Goal: Task Accomplishment & Management: Complete application form

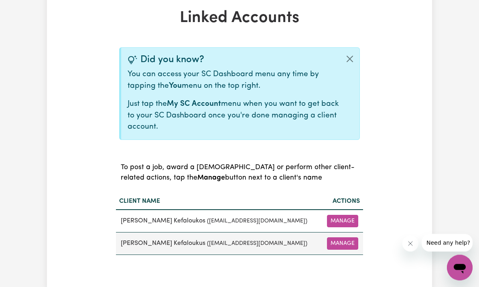
scroll to position [169, 0]
click at [350, 240] on button "Manage" at bounding box center [342, 244] width 31 height 12
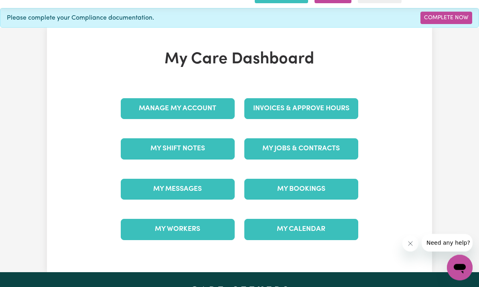
scroll to position [30, 0]
click at [327, 145] on link "My Jobs & Contracts" at bounding box center [301, 148] width 114 height 21
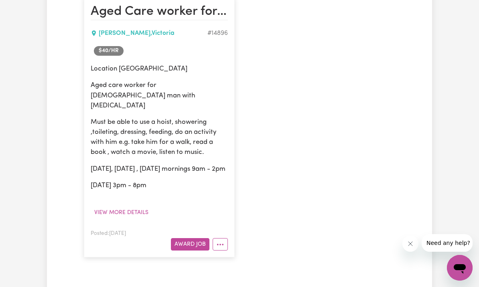
scroll to position [219, 0]
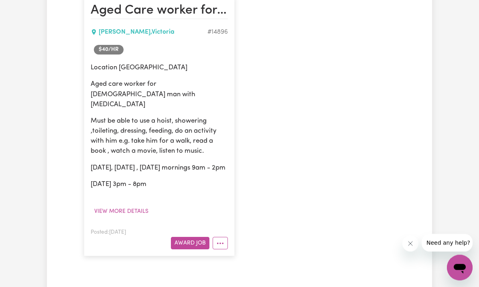
click at [226, 240] on button "More options" at bounding box center [220, 244] width 15 height 12
click at [371, 138] on div "Aged Care worker for man with [MEDICAL_DATA] [PERSON_NAME] , [PERSON_NAME] # 14…" at bounding box center [239, 126] width 321 height 277
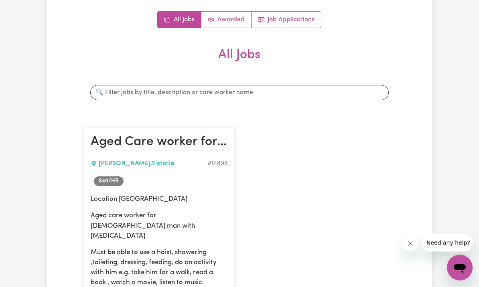
scroll to position [89, 0]
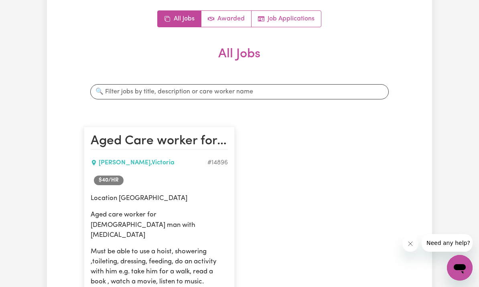
click at [113, 144] on h2 "Aged Care worker for man with dementia" at bounding box center [159, 142] width 137 height 16
click at [101, 182] on span "$ 40 /hr" at bounding box center [109, 181] width 30 height 10
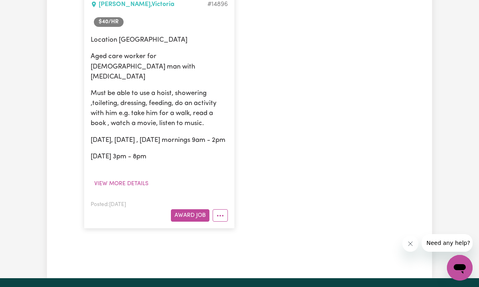
scroll to position [250, 0]
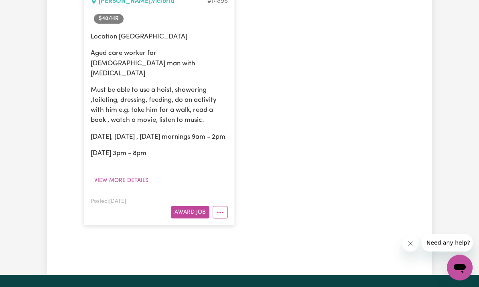
click at [225, 211] on button "More options" at bounding box center [220, 213] width 15 height 12
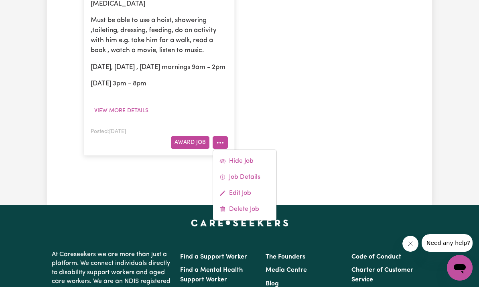
scroll to position [321, 0]
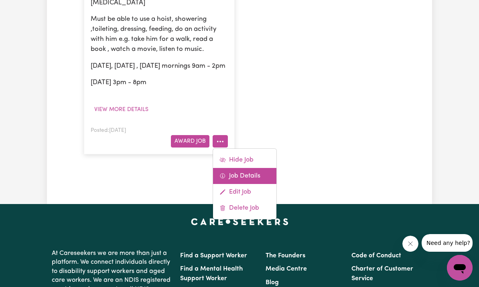
click at [254, 173] on link "Job Details" at bounding box center [244, 176] width 63 height 16
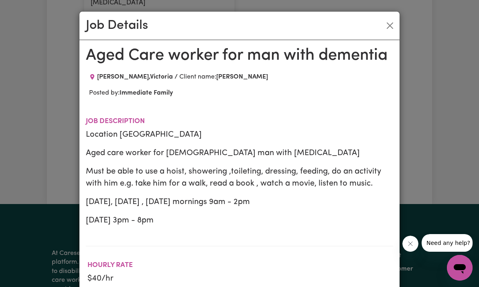
scroll to position [0, 0]
click at [390, 28] on button "Close" at bounding box center [390, 25] width 13 height 13
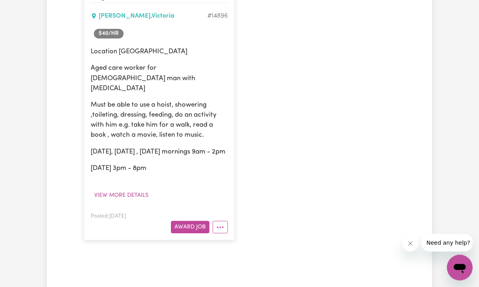
scroll to position [279, 0]
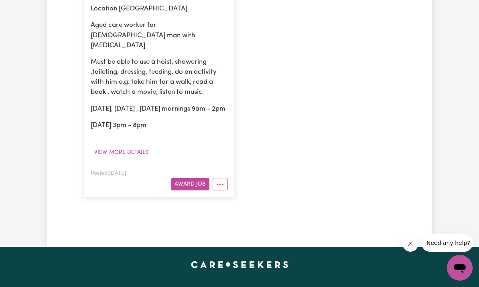
click at [228, 178] on button "More options" at bounding box center [220, 184] width 15 height 12
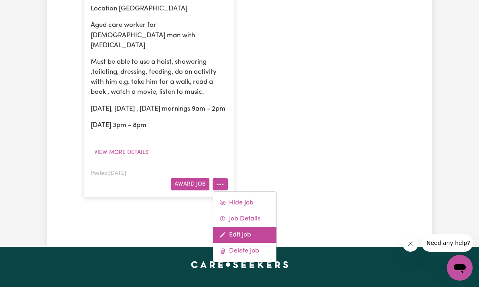
click at [243, 230] on link "Edit Job" at bounding box center [244, 235] width 63 height 16
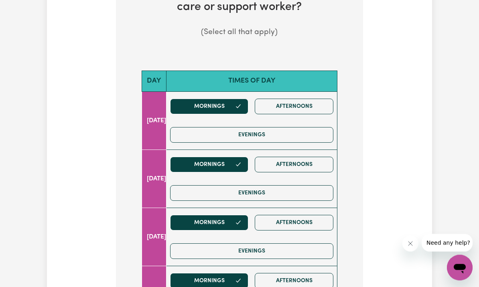
scroll to position [201, 0]
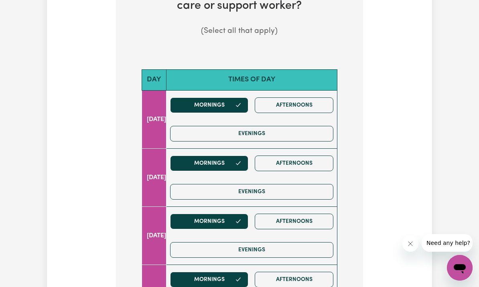
click at [319, 100] on button "Afternoons" at bounding box center [294, 106] width 79 height 16
click at [311, 165] on button "Afternoons" at bounding box center [294, 164] width 79 height 16
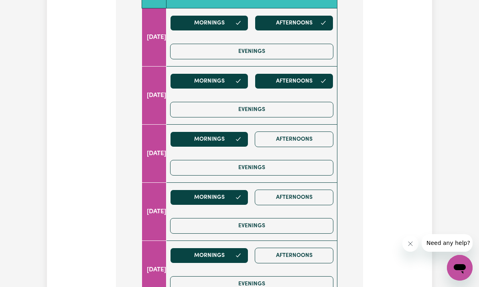
scroll to position [284, 0]
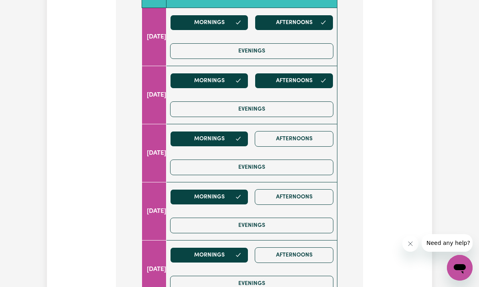
click at [310, 135] on button "Afternoons" at bounding box center [294, 139] width 79 height 16
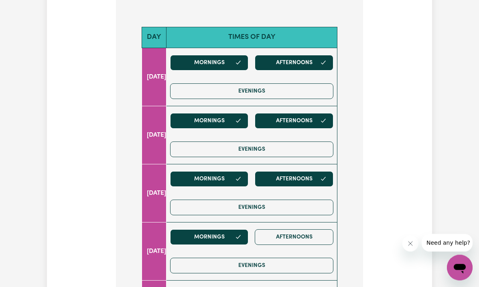
scroll to position [243, 0]
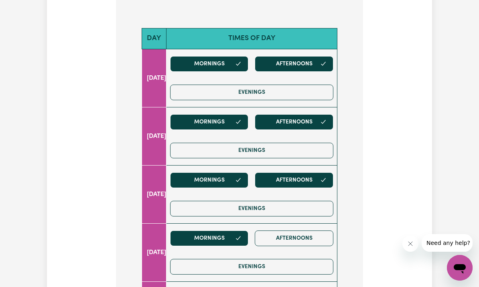
click at [311, 93] on button "Evenings" at bounding box center [251, 93] width 163 height 16
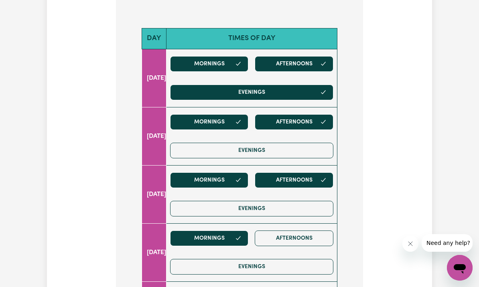
click at [310, 143] on button "Evenings" at bounding box center [251, 151] width 163 height 16
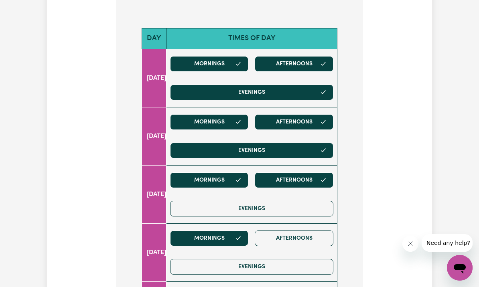
click at [308, 203] on button "Evenings" at bounding box center [251, 209] width 163 height 16
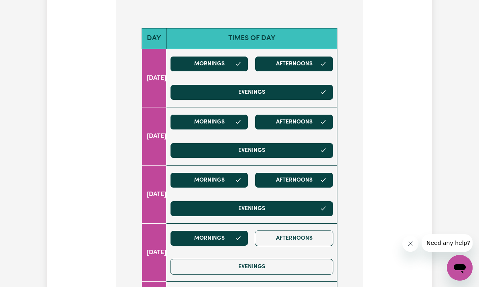
click at [312, 231] on button "Afternoons" at bounding box center [294, 239] width 79 height 16
click at [306, 259] on button "Evenings" at bounding box center [251, 267] width 163 height 16
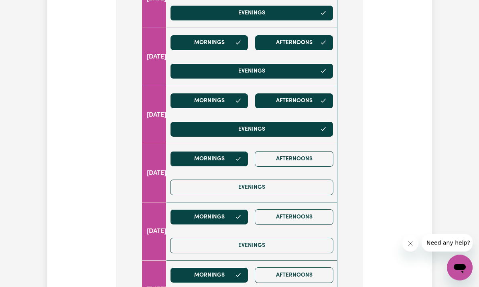
click at [308, 155] on button "Afternoons" at bounding box center [294, 160] width 79 height 16
click at [299, 187] on button "Evenings" at bounding box center [251, 188] width 163 height 16
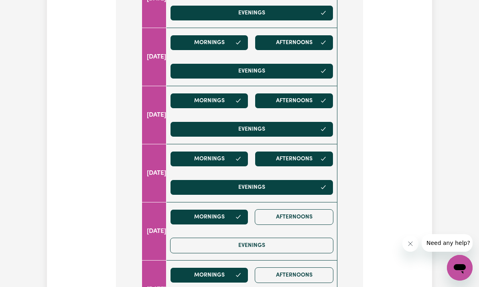
click at [310, 216] on button "Afternoons" at bounding box center [294, 217] width 79 height 16
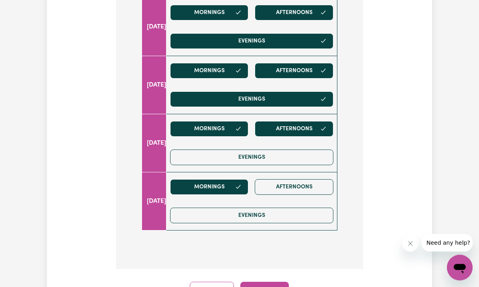
click at [307, 155] on button "Evenings" at bounding box center [251, 158] width 163 height 16
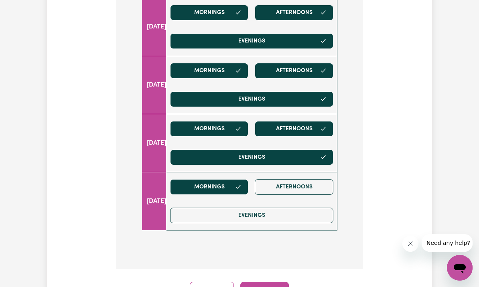
click at [315, 187] on button "Afternoons" at bounding box center [294, 187] width 79 height 16
click at [312, 213] on button "Evenings" at bounding box center [251, 216] width 163 height 16
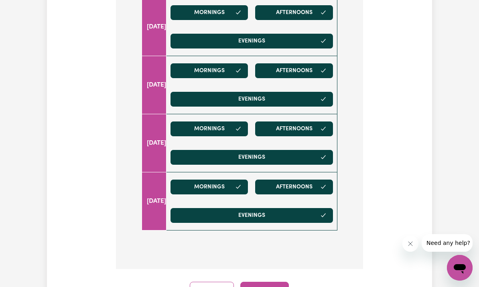
click at [265, 287] on button "Continue" at bounding box center [264, 291] width 49 height 18
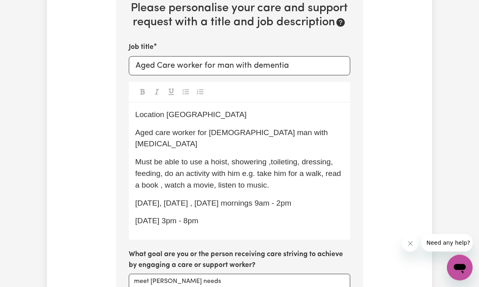
scroll to position [189, 0]
click at [307, 198] on p "[DATE], [DATE] , [DATE] mornings 9am - 2pm" at bounding box center [239, 204] width 209 height 12
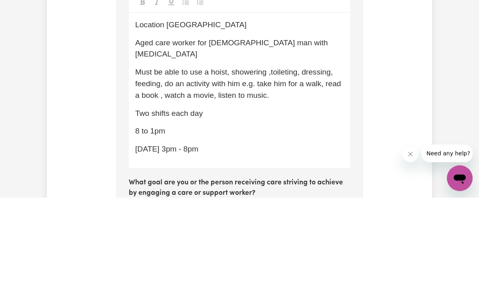
click at [136, 217] on span "8 to 1pm" at bounding box center [150, 221] width 30 height 8
click at [181, 216] on p "8am to 1pm" at bounding box center [239, 222] width 209 height 12
click at [255, 234] on p "[DATE] 3pm - 8pm" at bounding box center [239, 240] width 209 height 12
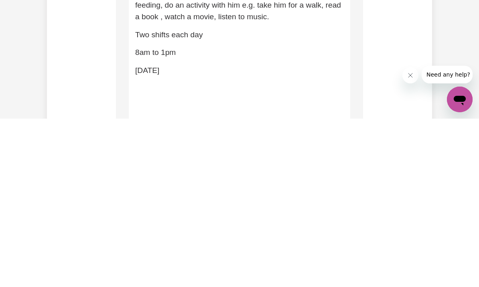
click at [307, 270] on p "﻿" at bounding box center [239, 276] width 209 height 12
click at [268, 252] on p "﻿" at bounding box center [239, 258] width 209 height 12
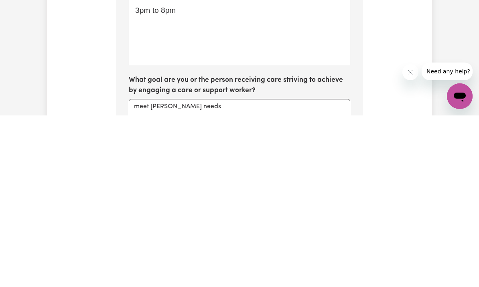
scroll to position [247, 0]
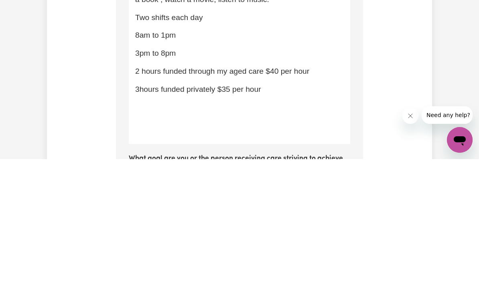
click at [136, 213] on span "3hours funded privately $35 per hour" at bounding box center [198, 217] width 126 height 8
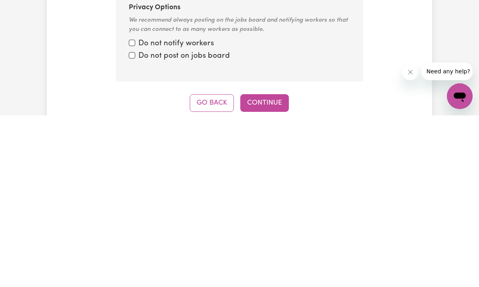
click at [272, 266] on button "Continue" at bounding box center [264, 275] width 49 height 18
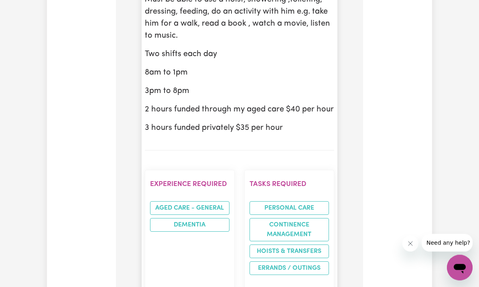
scroll to position [128, 0]
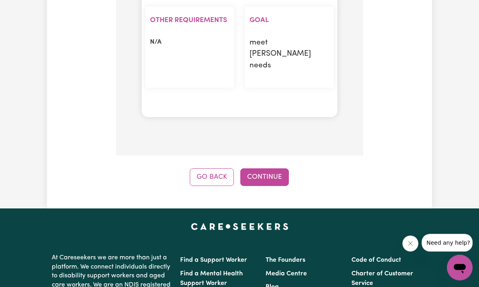
click at [275, 169] on button "Continue" at bounding box center [264, 178] width 49 height 18
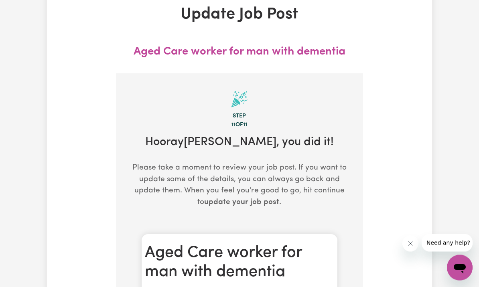
scroll to position [0, 0]
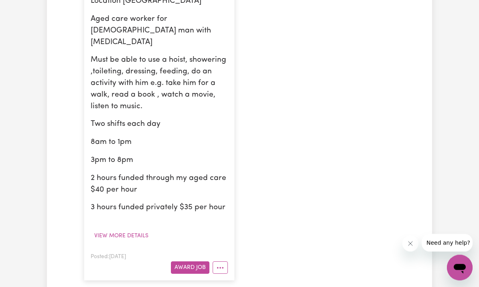
scroll to position [287, 0]
click at [107, 230] on button "View more details" at bounding box center [121, 236] width 61 height 12
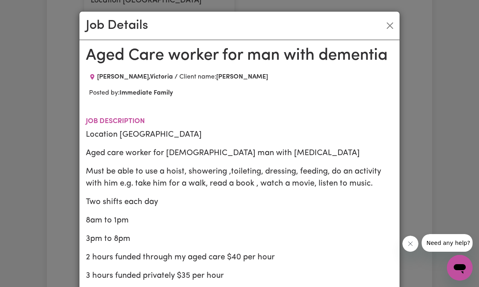
scroll to position [0, 0]
click at [392, 25] on button "Close" at bounding box center [390, 25] width 13 height 13
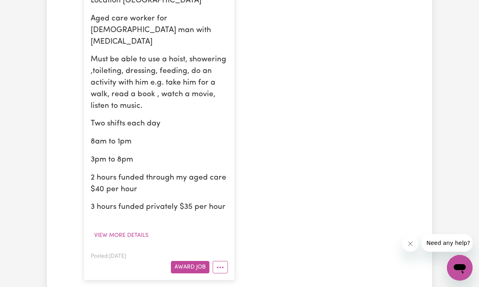
click at [225, 261] on button "More options" at bounding box center [220, 267] width 15 height 12
click at [347, 161] on div "Aged Care worker for man with [MEDICAL_DATA] [PERSON_NAME] , [PERSON_NAME] # 14…" at bounding box center [239, 105] width 321 height 368
click at [110, 155] on p "3pm to 8pm" at bounding box center [159, 161] width 137 height 12
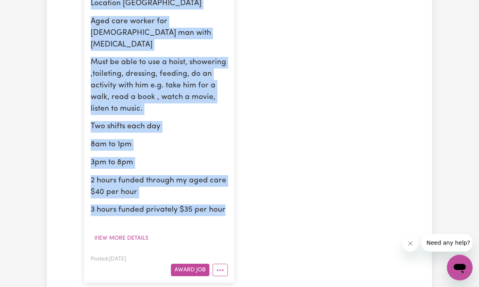
scroll to position [284, 0]
copy div "Location [PERSON_NAME] Aged care worker for [DEMOGRAPHIC_DATA] man with [MEDICA…"
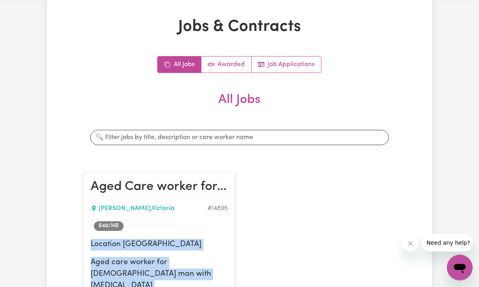
scroll to position [0, 0]
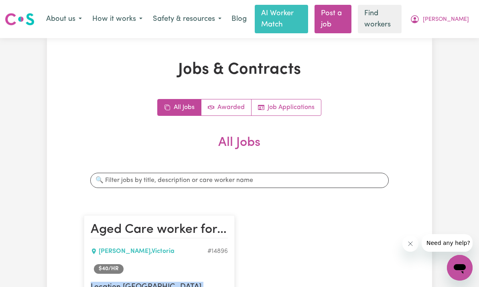
click at [347, 23] on link "Post a job" at bounding box center [333, 19] width 37 height 28
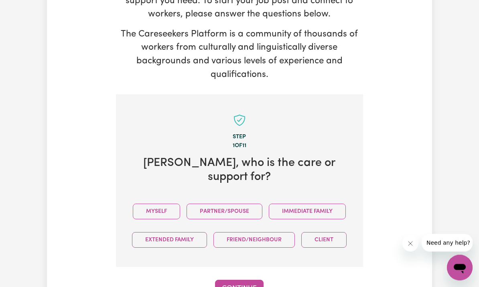
scroll to position [229, 0]
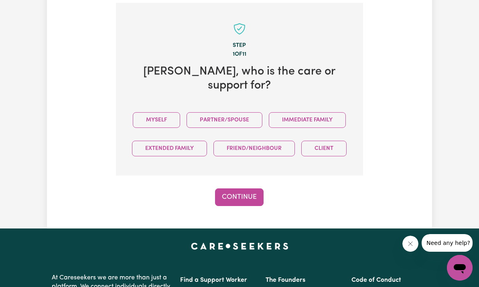
click at [327, 112] on button "Immediate Family" at bounding box center [307, 120] width 77 height 16
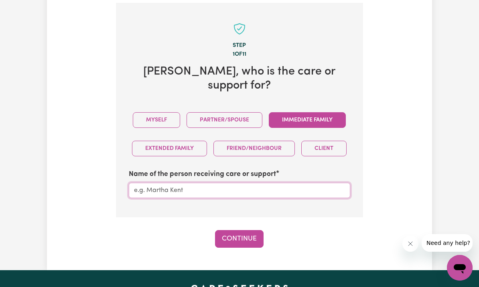
click at [314, 183] on input "Name of the person receiving care or support" at bounding box center [240, 190] width 222 height 15
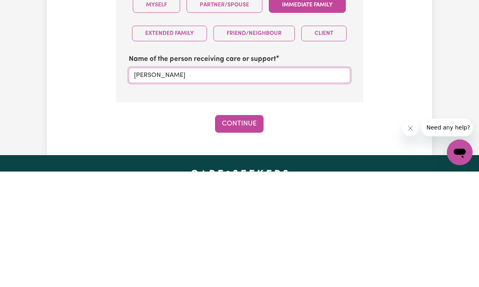
type input "[PERSON_NAME]"
click at [248, 231] on button "Continue" at bounding box center [239, 240] width 49 height 18
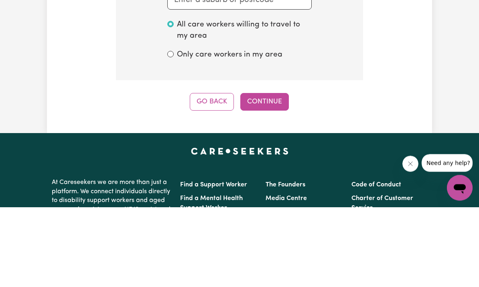
scroll to position [229, 0]
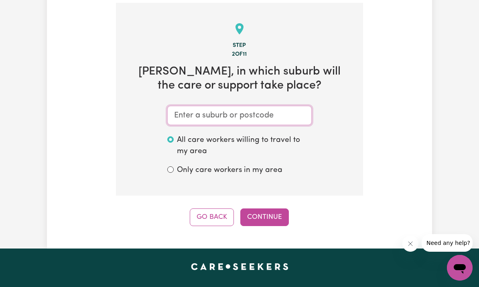
click at [287, 113] on input "text" at bounding box center [239, 115] width 144 height 19
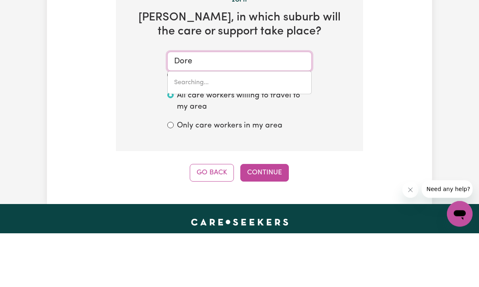
type input "[PERSON_NAME]"
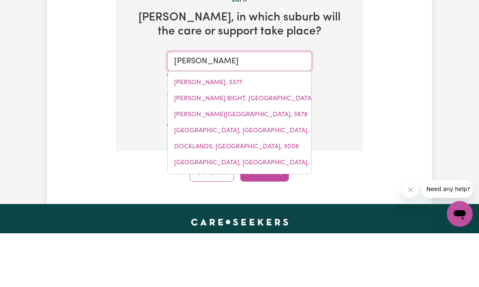
type input "[PERSON_NAME][GEOGRAPHIC_DATA], 3754"
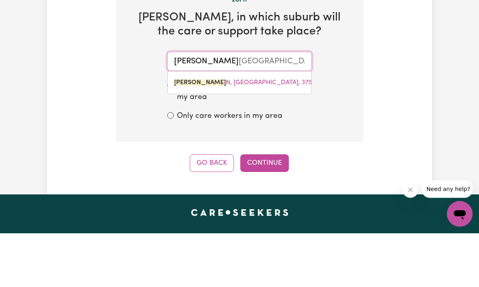
click at [252, 129] on link "[PERSON_NAME] N, [GEOGRAPHIC_DATA], 3754" at bounding box center [240, 137] width 144 height 16
type input "[PERSON_NAME][GEOGRAPHIC_DATA], 3754"
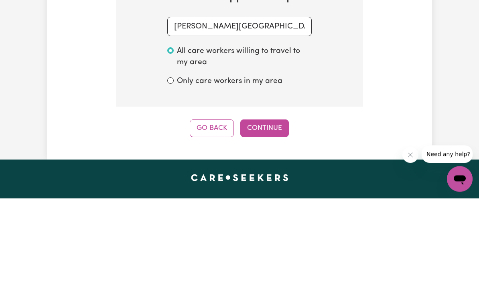
click at [277, 209] on button "Continue" at bounding box center [264, 218] width 49 height 18
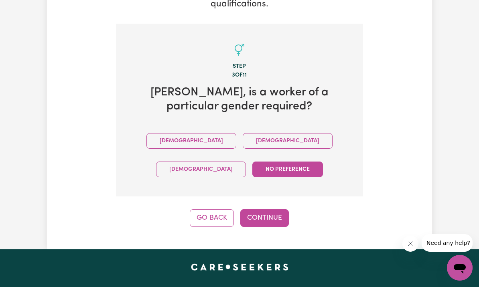
click at [275, 219] on button "Continue" at bounding box center [264, 218] width 49 height 18
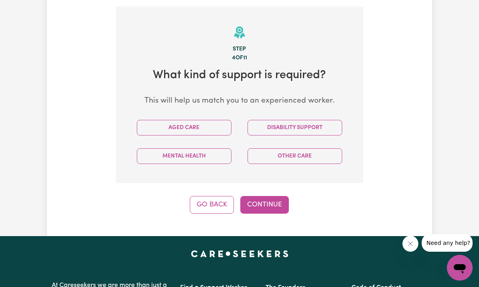
scroll to position [229, 0]
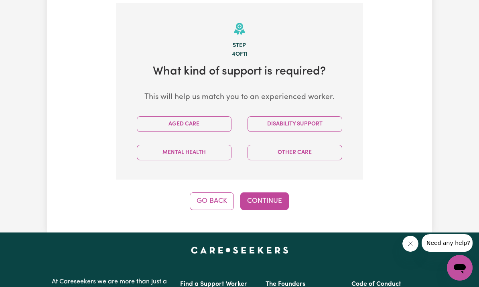
click at [150, 122] on button "Aged Care" at bounding box center [184, 124] width 95 height 16
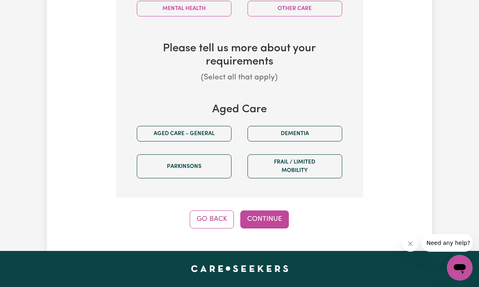
scroll to position [445, 0]
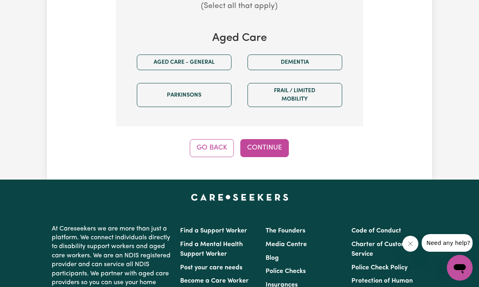
click at [148, 61] on button "Aged care - General" at bounding box center [184, 63] width 95 height 16
click at [308, 63] on button "Dementia" at bounding box center [295, 63] width 95 height 16
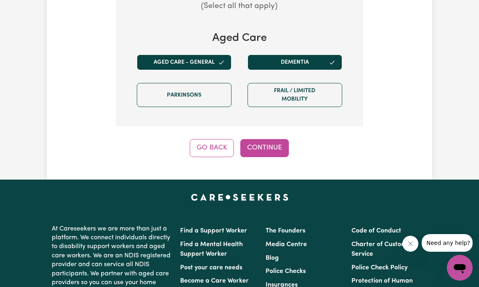
click at [279, 142] on button "Continue" at bounding box center [264, 148] width 49 height 18
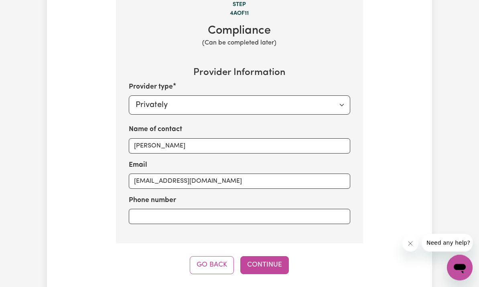
scroll to position [229, 0]
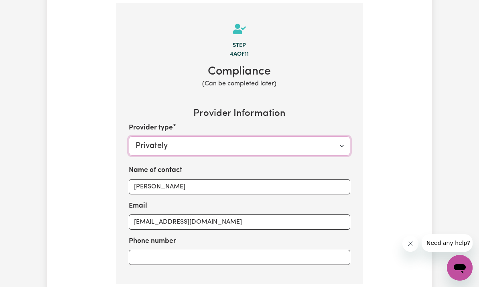
click at [137, 141] on select "Select your provider type... Privately Aged Care / Home Care Package" at bounding box center [240, 145] width 222 height 19
select select "AGED_HOME_CARE"
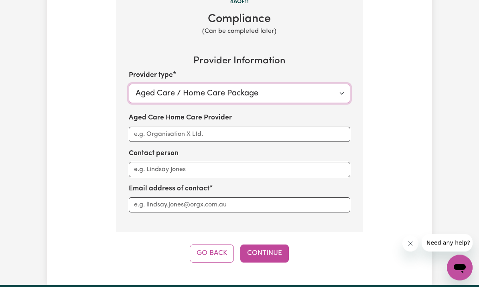
scroll to position [283, 0]
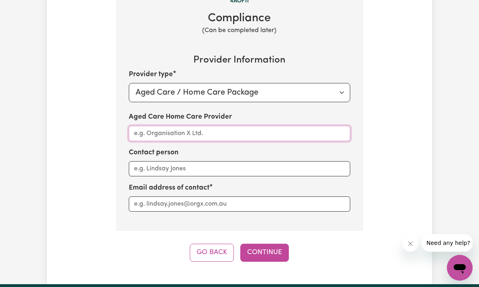
click at [135, 128] on input "Aged Care Home Care Provider" at bounding box center [240, 133] width 222 height 15
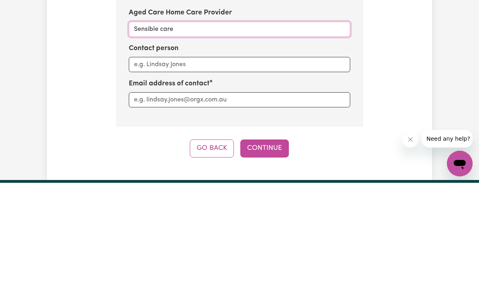
type input "Sensible care"
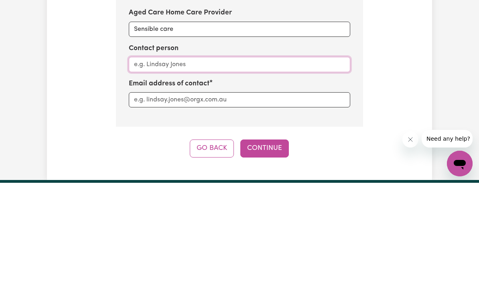
click at [143, 161] on input "Contact person" at bounding box center [240, 168] width 222 height 15
type input "[PERSON_NAME]"
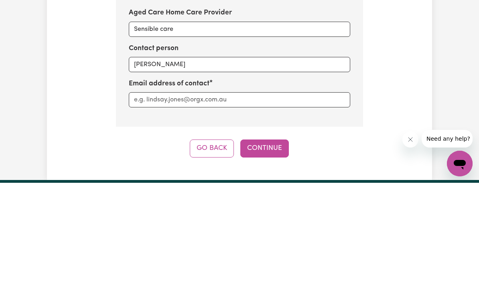
click at [282, 183] on div "Email address of contact" at bounding box center [240, 197] width 222 height 29
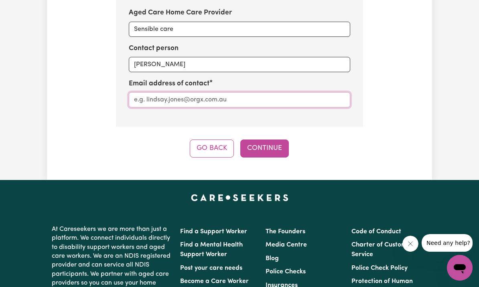
click at [285, 96] on input "Aged Care Home Care Provider" at bounding box center [240, 99] width 222 height 15
type input "[EMAIL_ADDRESS][DOMAIN_NAME]"
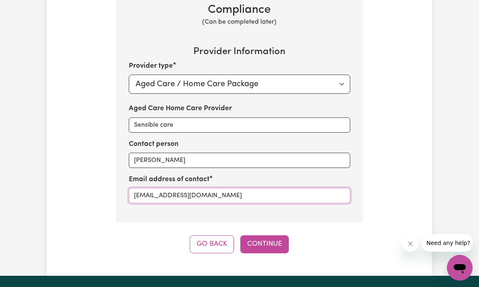
scroll to position [290, 0]
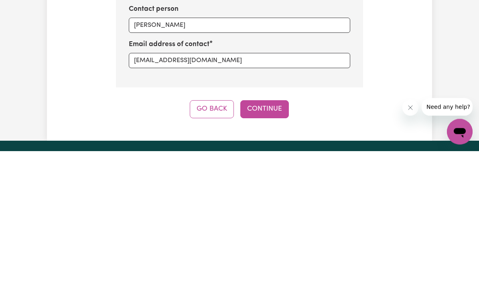
click at [269, 237] on button "Continue" at bounding box center [264, 246] width 49 height 18
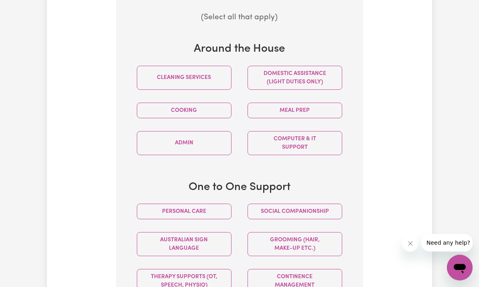
scroll to position [325, 0]
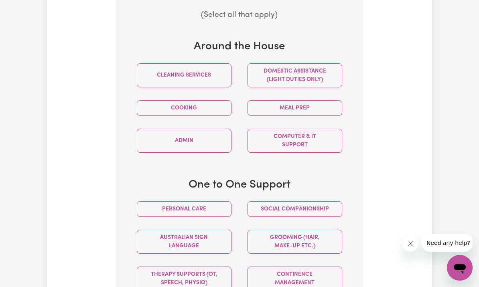
click at [320, 70] on button "Domestic assistance (light duties only)" at bounding box center [295, 75] width 95 height 24
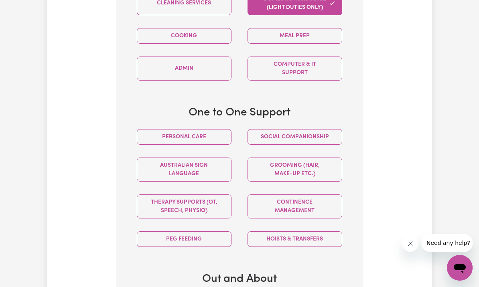
click at [144, 132] on button "Personal care" at bounding box center [184, 137] width 95 height 16
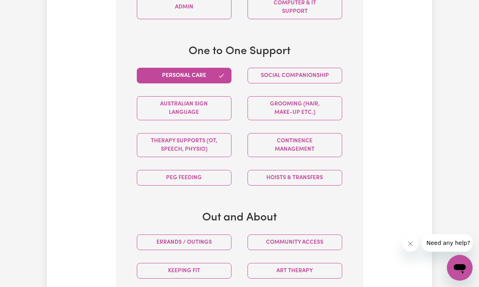
click at [321, 73] on button "Social companionship" at bounding box center [295, 76] width 95 height 16
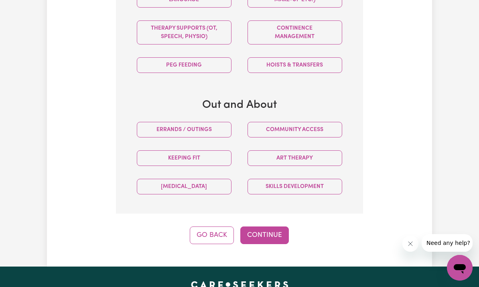
click at [318, 62] on button "Hoists & transfers" at bounding box center [295, 65] width 95 height 16
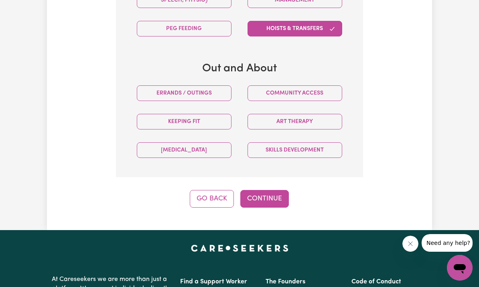
scroll to position [611, 0]
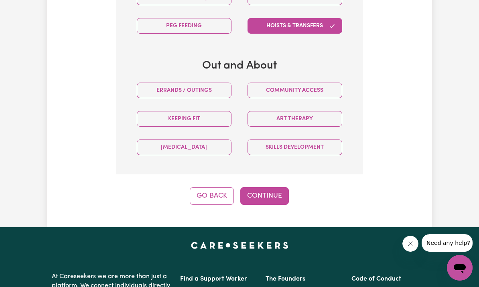
click at [320, 85] on button "Community access" at bounding box center [295, 91] width 95 height 16
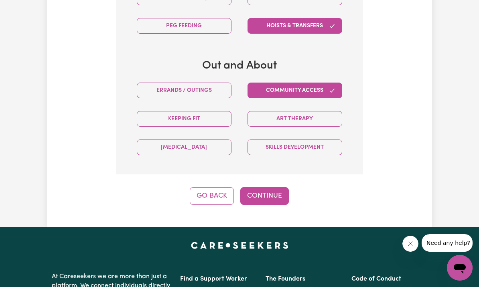
click at [285, 191] on button "Continue" at bounding box center [264, 196] width 49 height 18
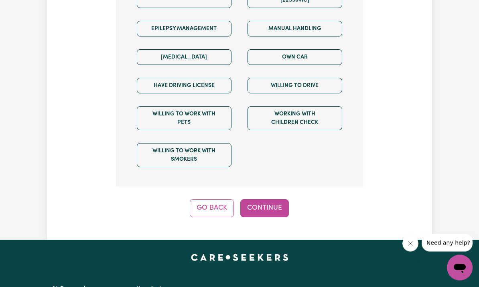
click at [276, 204] on button "Continue" at bounding box center [264, 209] width 49 height 18
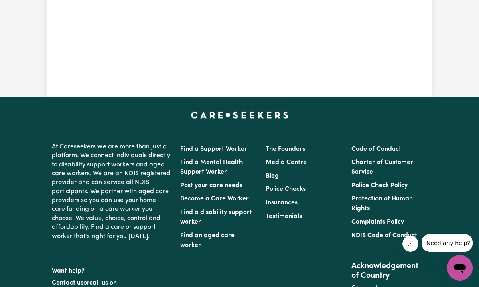
scroll to position [229, 0]
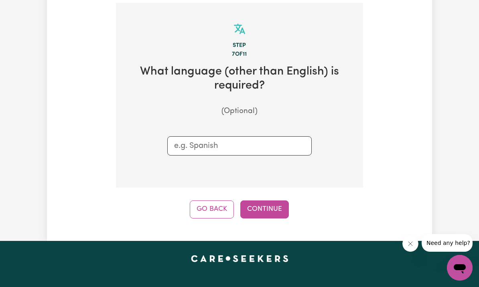
click at [275, 203] on button "Continue" at bounding box center [264, 210] width 49 height 18
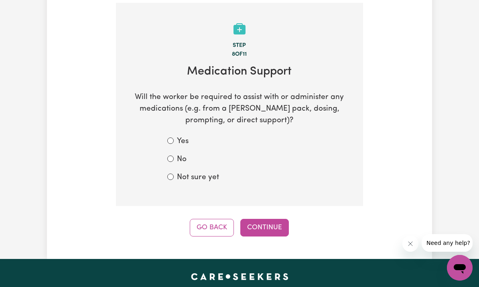
click at [165, 154] on div "Yes No Not sure yet" at bounding box center [239, 159] width 183 height 47
click at [172, 156] on input "No" at bounding box center [170, 159] width 6 height 6
radio input "true"
click at [277, 219] on button "Continue" at bounding box center [264, 228] width 49 height 18
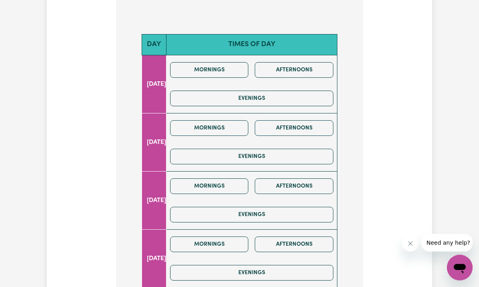
click at [241, 67] on button "Mornings" at bounding box center [209, 71] width 79 height 16
click at [308, 62] on button "Afternoons" at bounding box center [294, 70] width 79 height 16
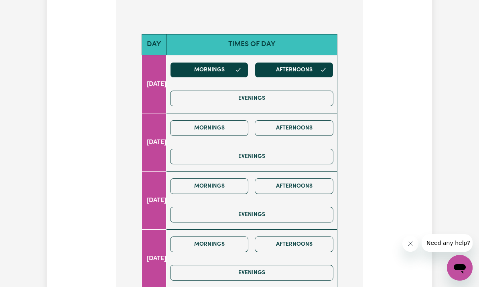
click at [291, 84] on div "Mornings Afternoons Evenings" at bounding box center [252, 84] width 170 height 57
click at [236, 120] on button "Mornings" at bounding box center [209, 128] width 79 height 16
click at [277, 94] on button "Evenings" at bounding box center [251, 99] width 163 height 16
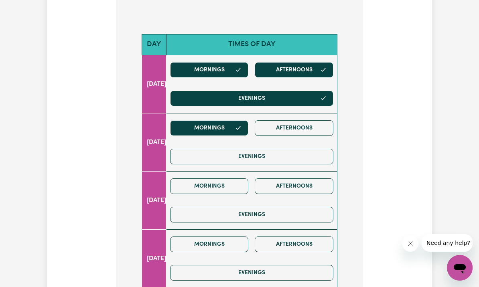
click at [310, 122] on button "Afternoons" at bounding box center [294, 128] width 79 height 16
click at [303, 150] on button "Evenings" at bounding box center [251, 157] width 163 height 16
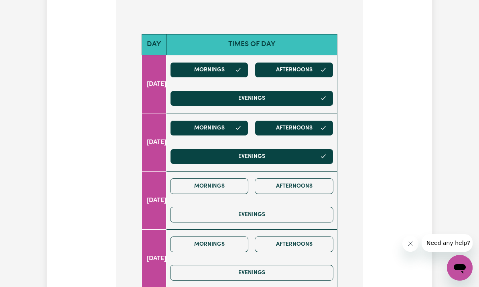
click at [311, 179] on button "Afternoons" at bounding box center [294, 187] width 79 height 16
click at [233, 185] on button "Mornings" at bounding box center [209, 187] width 79 height 16
click at [254, 212] on button "Evenings" at bounding box center [251, 215] width 163 height 16
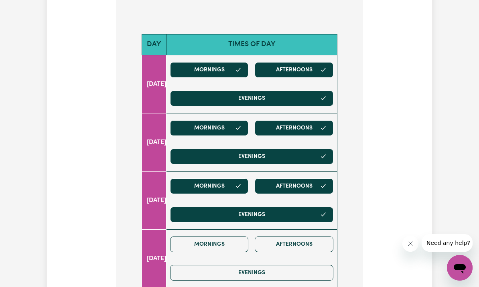
click at [305, 225] on td "Mornings Afternoons Evenings" at bounding box center [251, 200] width 171 height 58
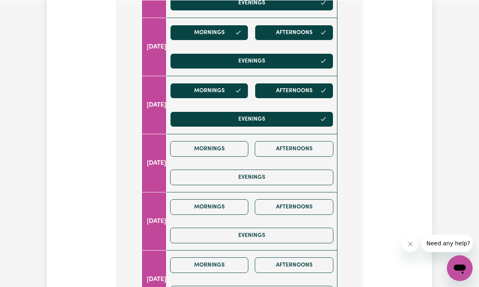
click at [220, 148] on button "Mornings" at bounding box center [209, 149] width 79 height 16
click at [303, 146] on button "Afternoons" at bounding box center [294, 149] width 79 height 16
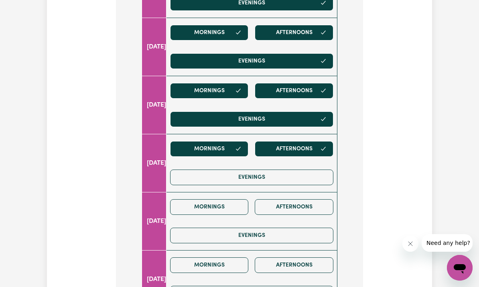
click at [212, 178] on button "Evenings" at bounding box center [251, 178] width 163 height 16
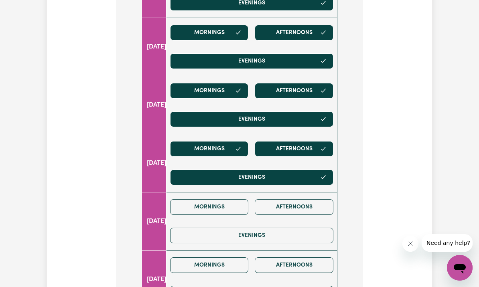
click at [307, 200] on button "Afternoons" at bounding box center [294, 207] width 79 height 16
click at [206, 209] on button "Mornings" at bounding box center [209, 207] width 79 height 16
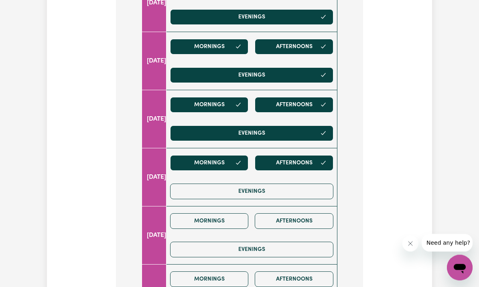
scroll to position [505, 0]
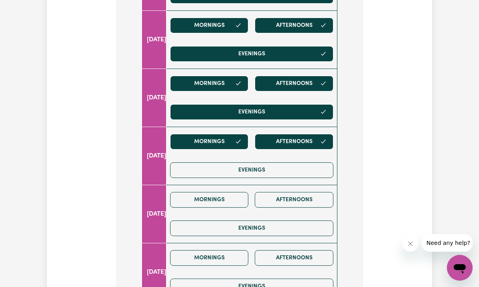
click at [221, 167] on button "Evenings" at bounding box center [251, 171] width 163 height 16
click at [311, 196] on button "Afternoons" at bounding box center [294, 200] width 79 height 16
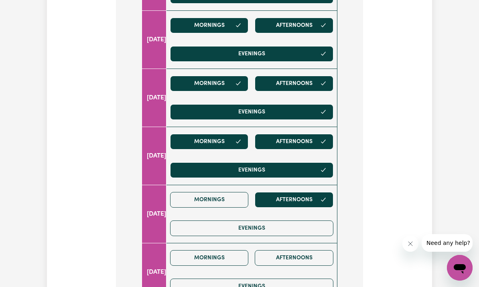
click at [216, 199] on button "Mornings" at bounding box center [209, 200] width 79 height 16
click at [301, 221] on button "Evenings" at bounding box center [251, 229] width 163 height 16
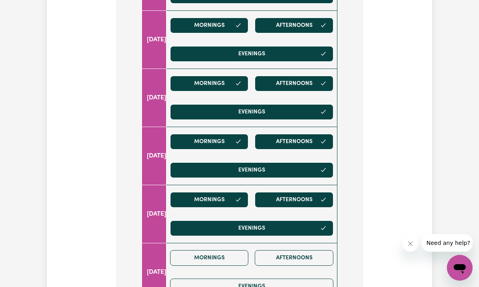
click at [213, 250] on button "Mornings" at bounding box center [209, 258] width 79 height 16
click at [310, 256] on button "Afternoons" at bounding box center [294, 258] width 79 height 16
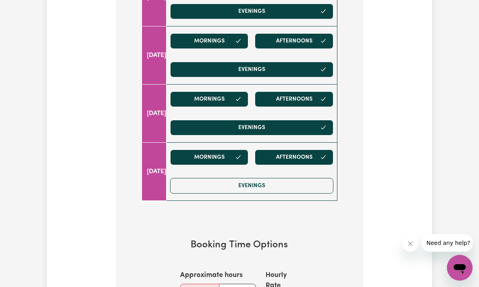
click at [210, 183] on button "Evenings" at bounding box center [251, 186] width 163 height 16
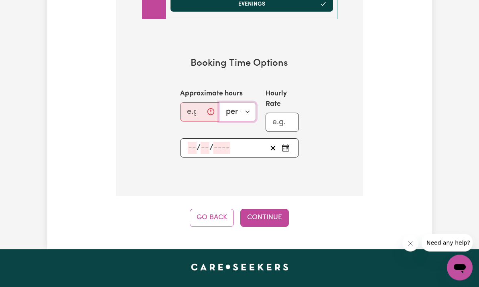
click at [250, 107] on select "per day per week" at bounding box center [237, 112] width 37 height 19
click at [282, 118] on input "Hourly Rate" at bounding box center [282, 122] width 33 height 19
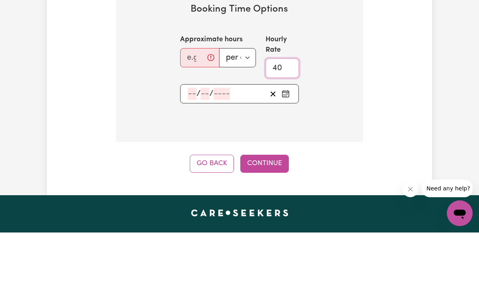
type input "40"
click at [189, 139] on div "/ /" at bounding box center [239, 148] width 119 height 19
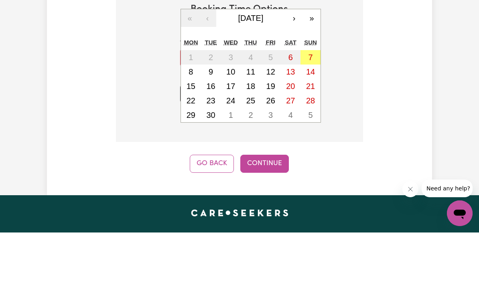
click at [312, 108] on abbr "7" at bounding box center [310, 112] width 4 height 9
type input "[DATE]"
type input "7"
type input "9"
type input "2025"
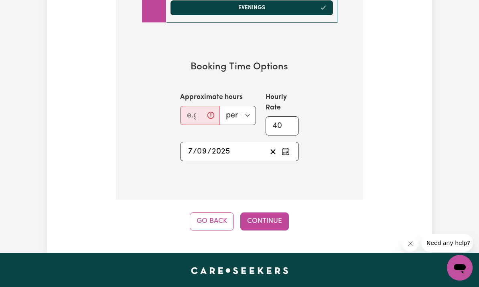
scroll to position [783, 0]
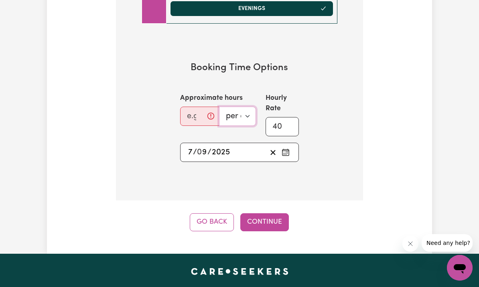
click at [246, 110] on select "per day per week" at bounding box center [237, 116] width 37 height 19
click at [254, 112] on select "per day per week" at bounding box center [237, 116] width 37 height 19
click at [198, 111] on input "Approximate hours" at bounding box center [199, 116] width 39 height 19
type input "10"
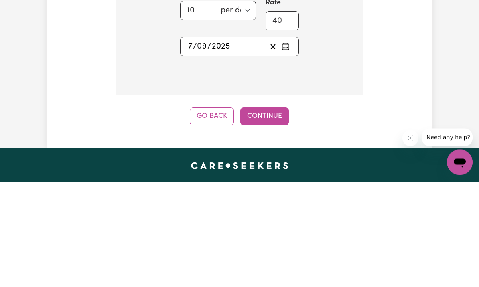
click at [270, 214] on button "Continue" at bounding box center [264, 223] width 49 height 18
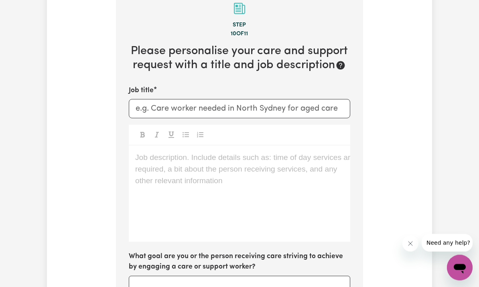
scroll to position [250, 0]
click at [301, 152] on p "Job description. Include details such as: time of day services are required, a …" at bounding box center [239, 158] width 209 height 12
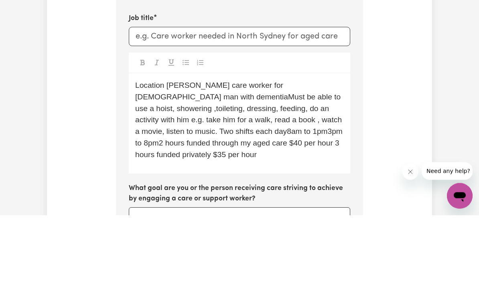
click at [186, 153] on span "Location [PERSON_NAME] care worker for [DEMOGRAPHIC_DATA] man with dementiaMust…" at bounding box center [239, 192] width 209 height 78
click at [192, 153] on span "Location [PERSON_NAME] care worker for [DEMOGRAPHIC_DATA] man with dementiaMust…" at bounding box center [239, 192] width 209 height 78
click at [166, 153] on span "Location [PERSON_NAME] care worker for [DEMOGRAPHIC_DATA] man with dementiaMust…" at bounding box center [239, 192] width 209 height 78
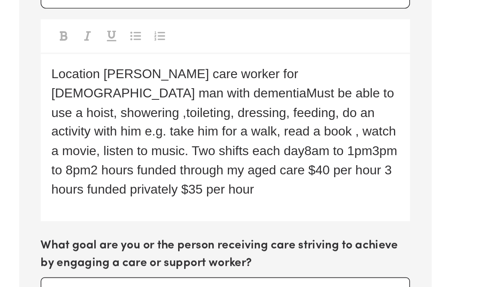
click at [135, 153] on span "Location [PERSON_NAME] care worker for [DEMOGRAPHIC_DATA] man with dementiaMust…" at bounding box center [239, 192] width 209 height 78
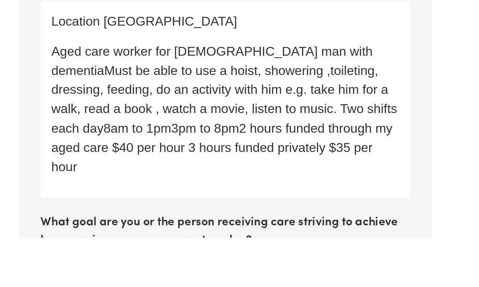
click at [217, 171] on span "Aged care worker for [DEMOGRAPHIC_DATA] man with dementiaMust be able to use a …" at bounding box center [239, 210] width 209 height 78
click at [216, 171] on span "Aged care worker for [DEMOGRAPHIC_DATA] man with dementiaMust be able to use a …" at bounding box center [239, 210] width 209 height 78
click at [213, 171] on span "Aged care worker for [DEMOGRAPHIC_DATA] man with dementiaMust be able to use a …" at bounding box center [239, 210] width 209 height 78
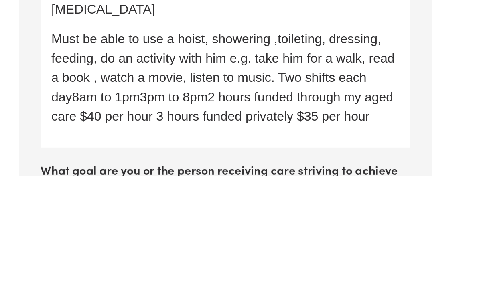
click at [190, 201] on span "Must be able to use a hoist, showering ,toileting, dressing, feeding, do an act…" at bounding box center [239, 228] width 208 height 55
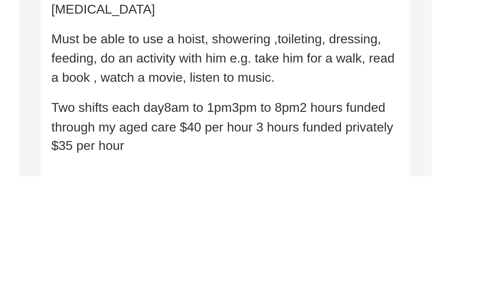
click at [135, 242] on span "Two shifts each day8am to 1pm3pm to 8pm2 hours funded through my aged care $40 …" at bounding box center [238, 258] width 207 height 32
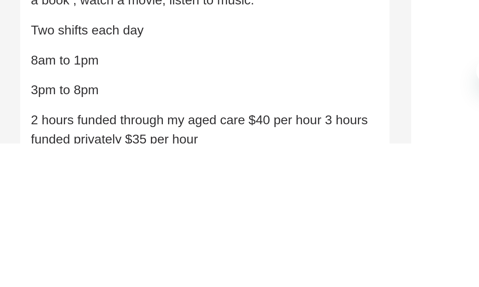
scroll to position [286, 0]
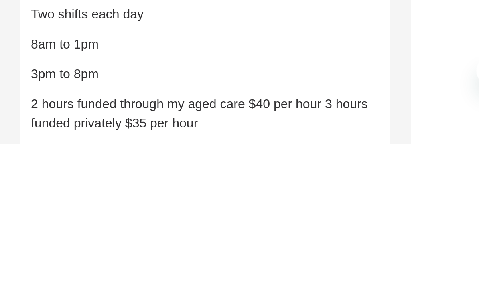
click at [200, 260] on span "2 hours funded through my aged care $40 per hour 3 hours funded privately $35 p…" at bounding box center [237, 270] width 204 height 20
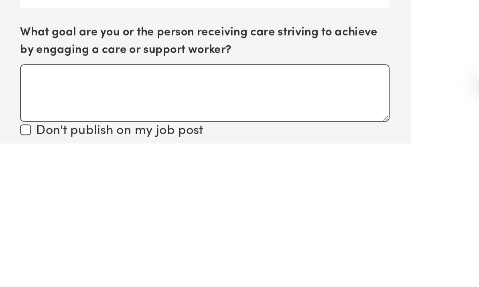
scroll to position [381, 0]
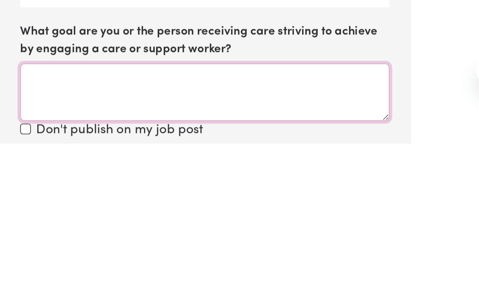
click at [129, 240] on textarea "What goal are you or the person receiving care striving to achieve by engaging …" at bounding box center [240, 257] width 222 height 35
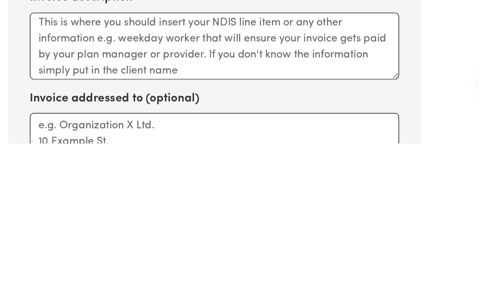
scroll to position [484, 0]
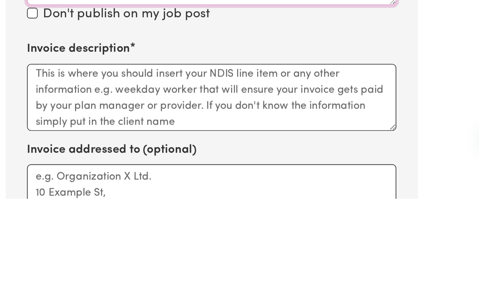
type textarea "Meet [PERSON_NAME]’s needs"
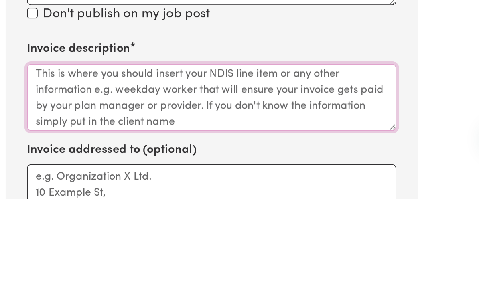
click at [129, 207] on textarea "Invoice description" at bounding box center [240, 227] width 222 height 40
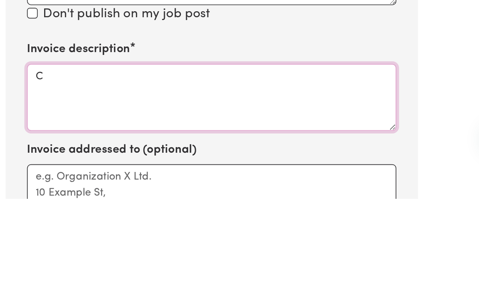
scroll to position [0, 0]
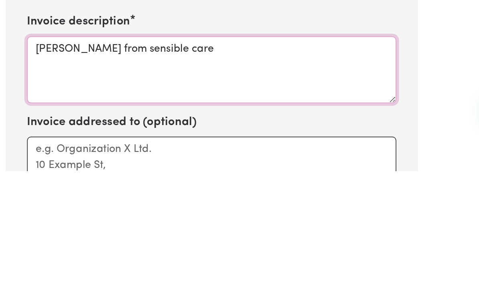
type textarea "[PERSON_NAME] from sensible care"
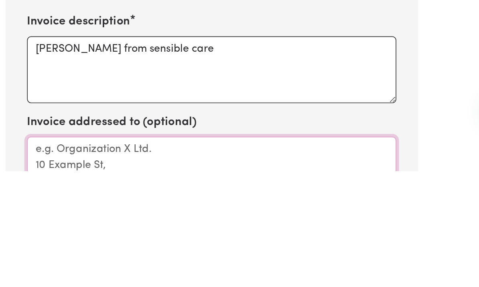
click at [129, 267] on textarea "Invoice addressed to (optional)" at bounding box center [240, 287] width 222 height 40
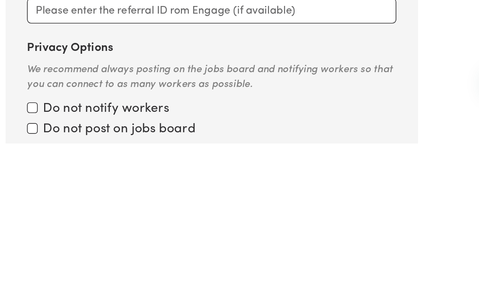
scroll to position [618, 0]
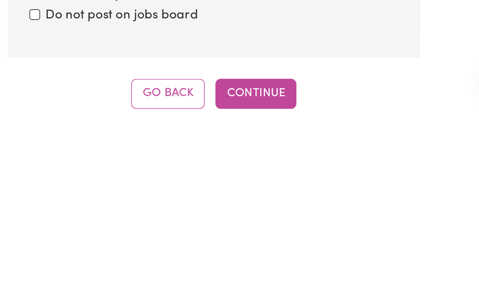
click at [240, 249] on button "Continue" at bounding box center [264, 258] width 49 height 18
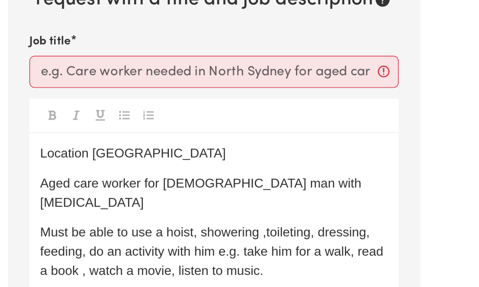
scroll to position [315, 0]
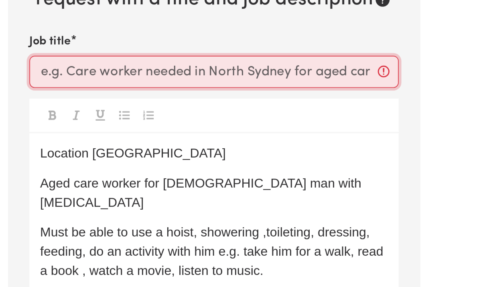
click at [129, 39] on input "Job title" at bounding box center [240, 43] width 222 height 19
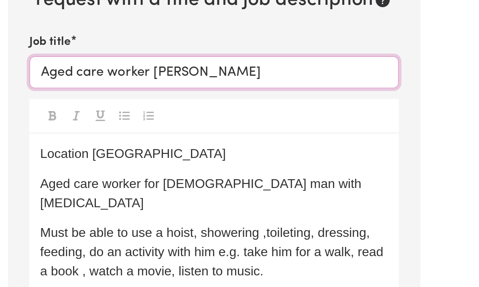
click at [129, 37] on input "Aged care worker [PERSON_NAME]" at bounding box center [240, 43] width 222 height 19
type input "Aged care worker in [GEOGRAPHIC_DATA]"
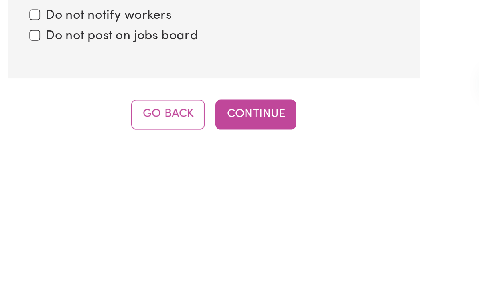
click at [240, 261] on button "Continue" at bounding box center [264, 270] width 49 height 18
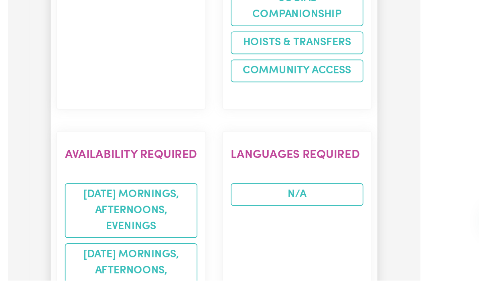
scroll to position [229, 0]
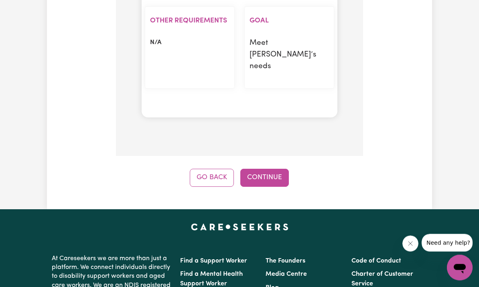
click at [281, 178] on button "Continue" at bounding box center [264, 178] width 49 height 18
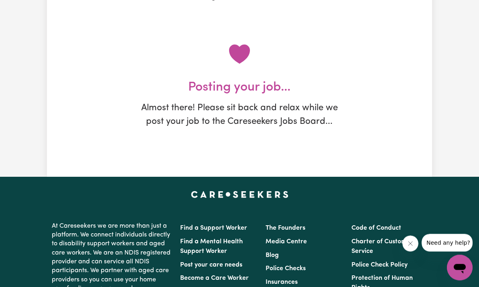
scroll to position [0, 0]
